Goal: Information Seeking & Learning: Find specific fact

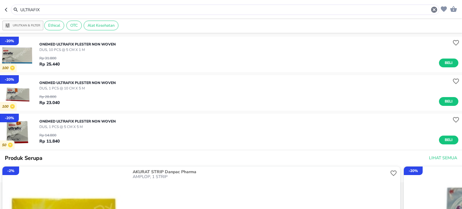
click at [119, 6] on div "ULTRAFIX" at bounding box center [225, 10] width 428 height 10
click at [119, 6] on div "ULTRAFIX" at bounding box center [229, 9] width 418 height 7
click at [119, 7] on input "ULTRAFIX" at bounding box center [225, 10] width 411 height 6
click at [119, 8] on input "ULTRAFIX" at bounding box center [225, 10] width 411 height 6
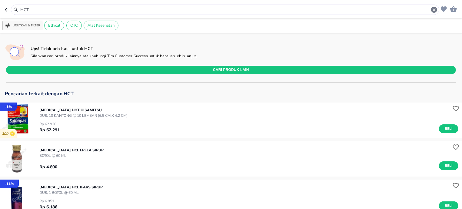
click at [46, 12] on input "HCT" at bounding box center [225, 10] width 411 height 6
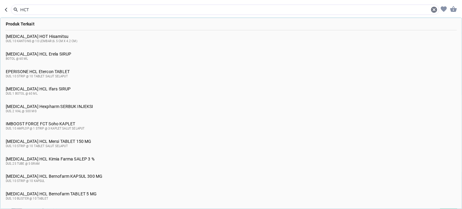
click at [46, 12] on input "HCT" at bounding box center [225, 10] width 411 height 6
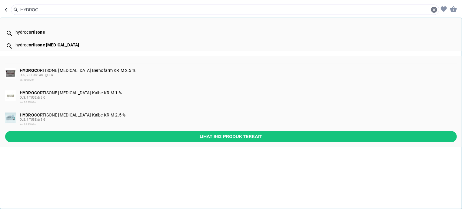
type input "HYDROC"
